Goal: Task Accomplishment & Management: Manage account settings

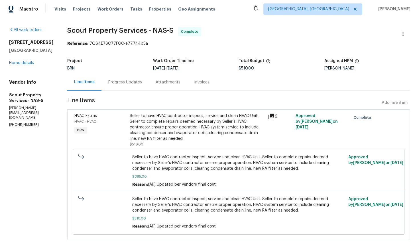
click at [121, 82] on div "Progress Updates" at bounding box center [125, 82] width 34 height 6
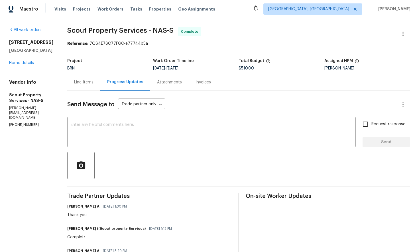
click at [84, 83] on div "Line Items" at bounding box center [83, 82] width 19 height 6
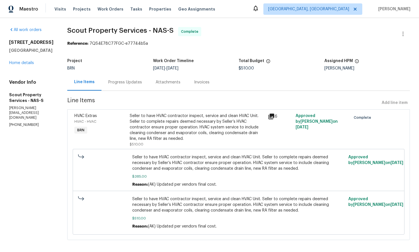
scroll to position [1, 0]
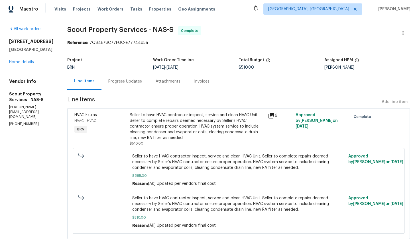
click at [270, 119] on icon at bounding box center [271, 115] width 7 height 7
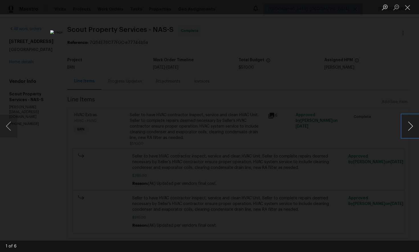
click at [407, 129] on button "Next image" at bounding box center [410, 126] width 17 height 23
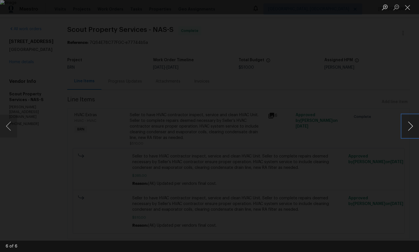
click at [407, 129] on button "Next image" at bounding box center [410, 126] width 17 height 23
click at [409, 9] on button "Close lightbox" at bounding box center [407, 7] width 11 height 10
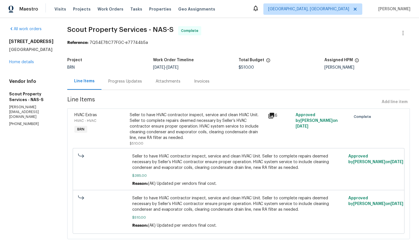
click at [199, 83] on div "Invoices" at bounding box center [201, 82] width 15 height 6
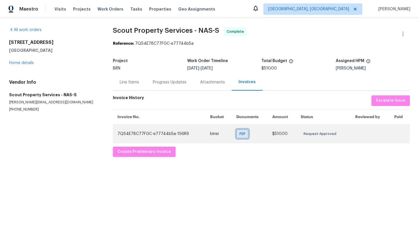
click at [239, 136] on span "PDF" at bounding box center [243, 134] width 8 height 6
